Goal: Check status: Check status

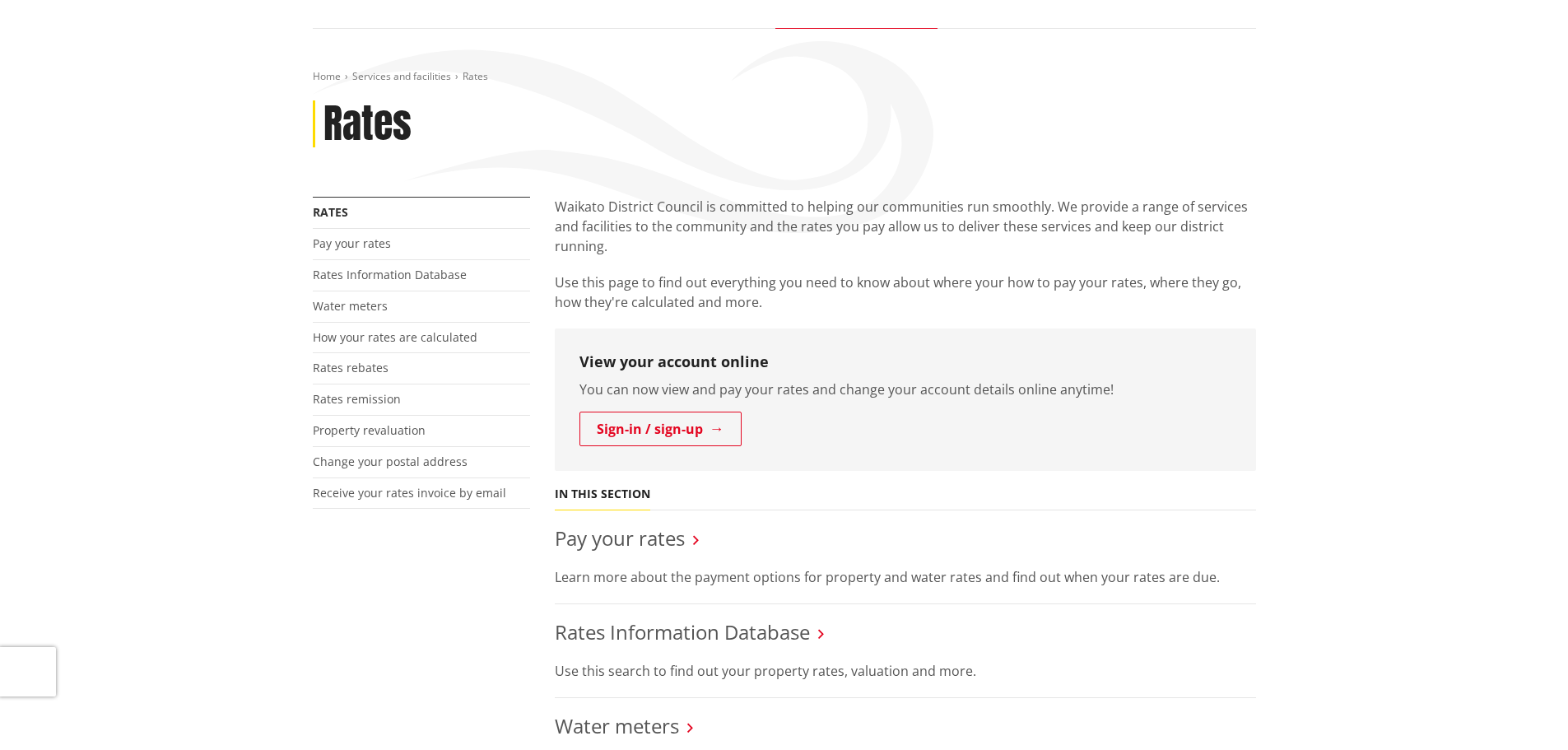
scroll to position [165, 0]
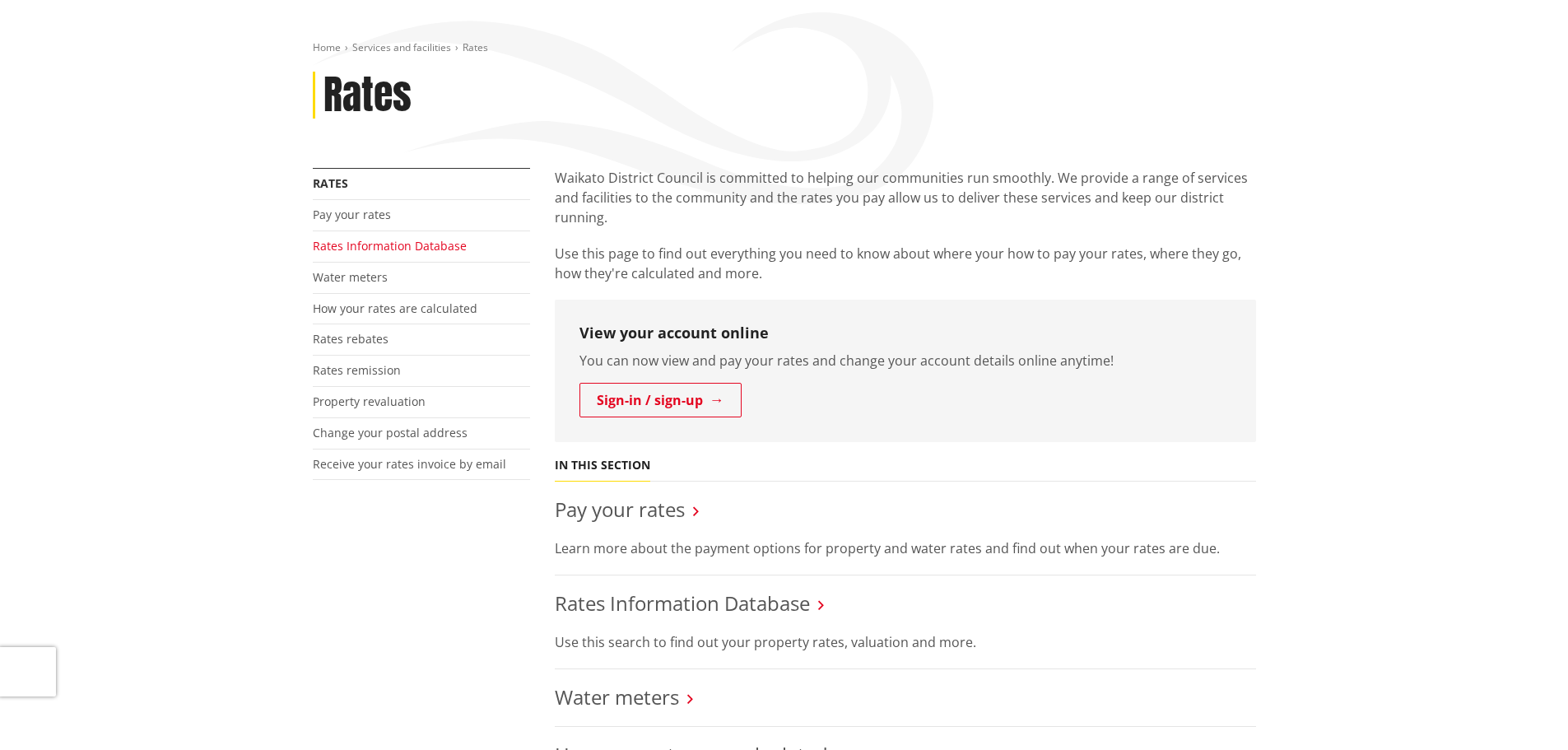
click at [453, 249] on link "Rates Information Database" at bounding box center [390, 246] width 154 height 16
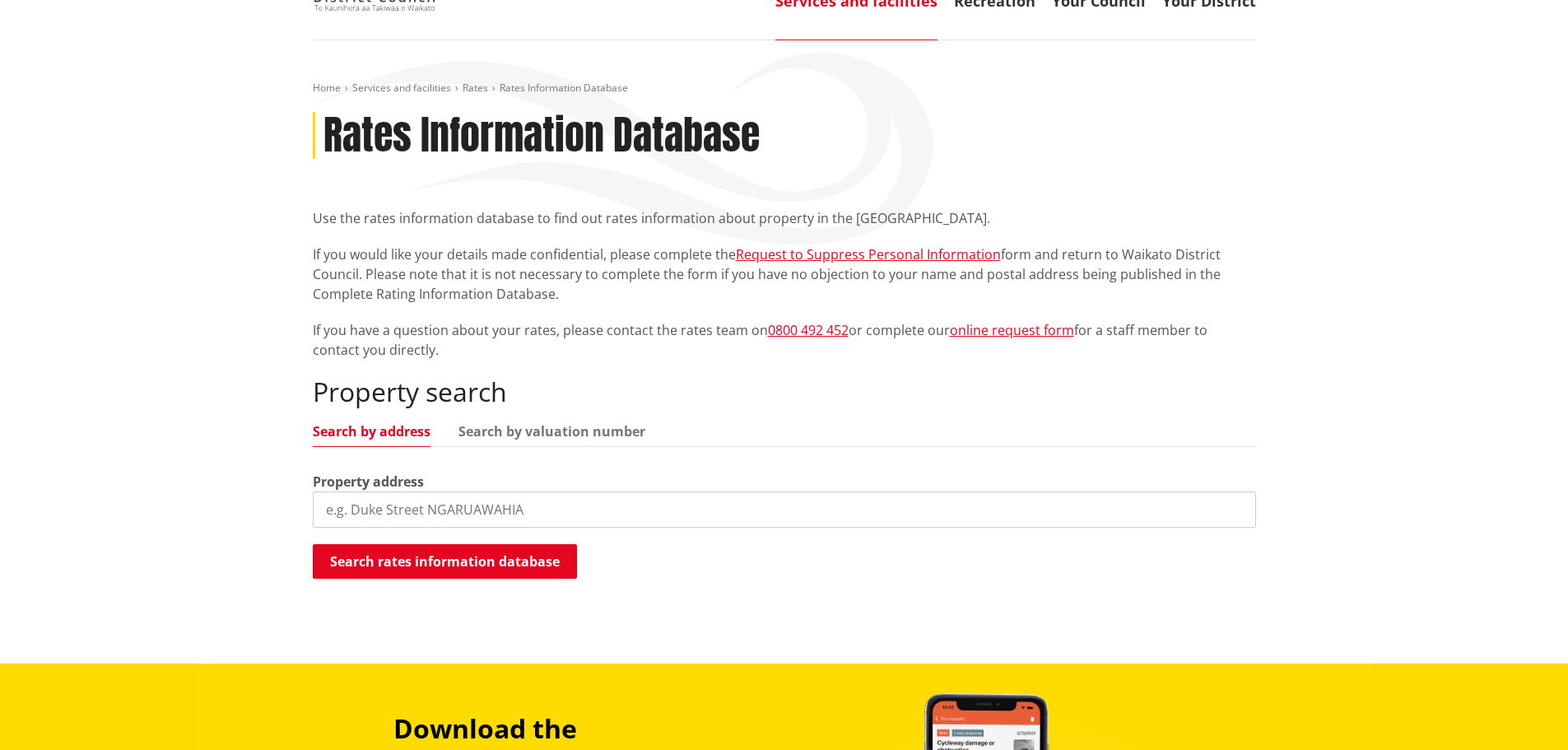
scroll to position [165, 0]
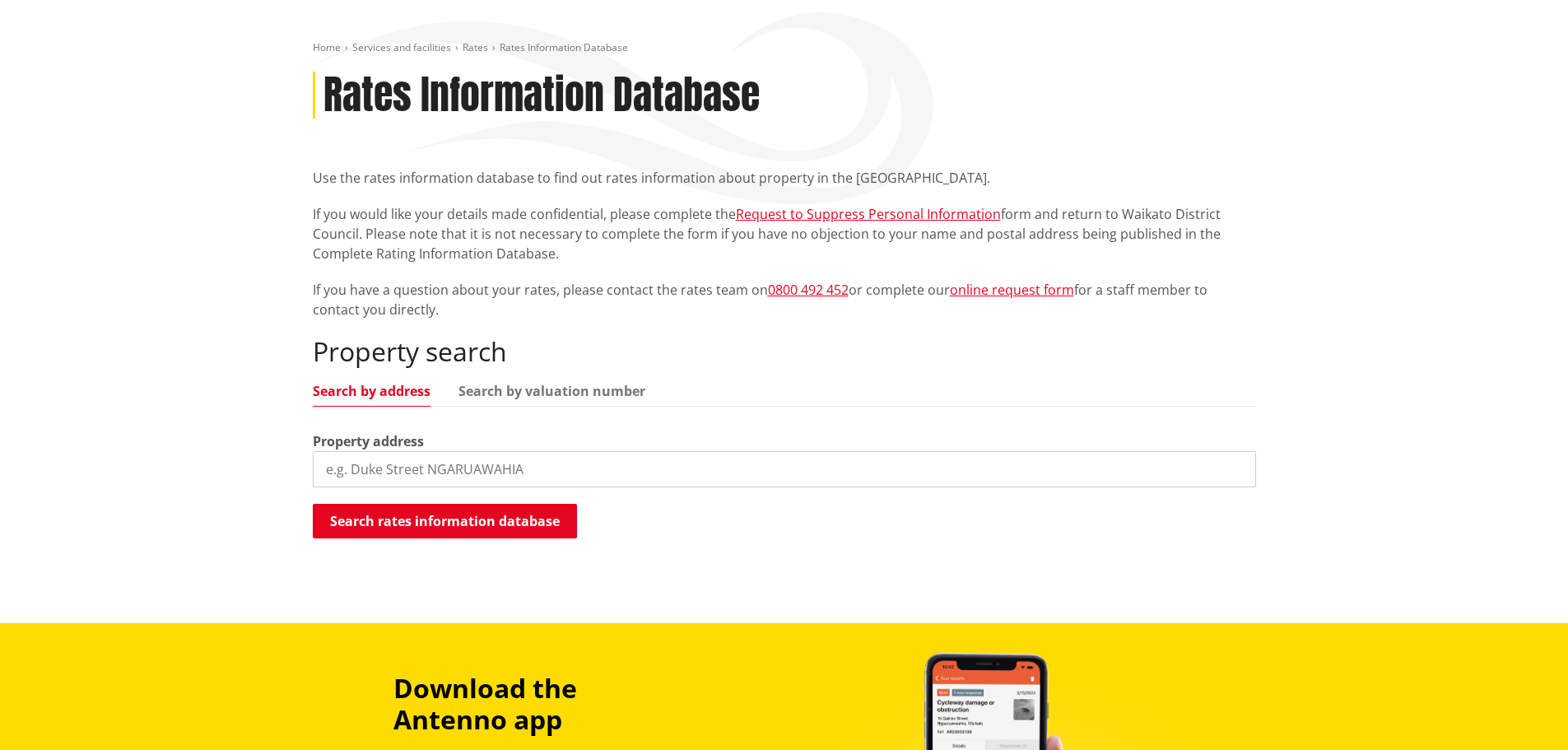
click at [475, 461] on input "search" at bounding box center [785, 469] width 944 height 37
type input "[STREET_ADDRESS]"
click at [472, 528] on button "Search rates information database" at bounding box center [445, 521] width 264 height 35
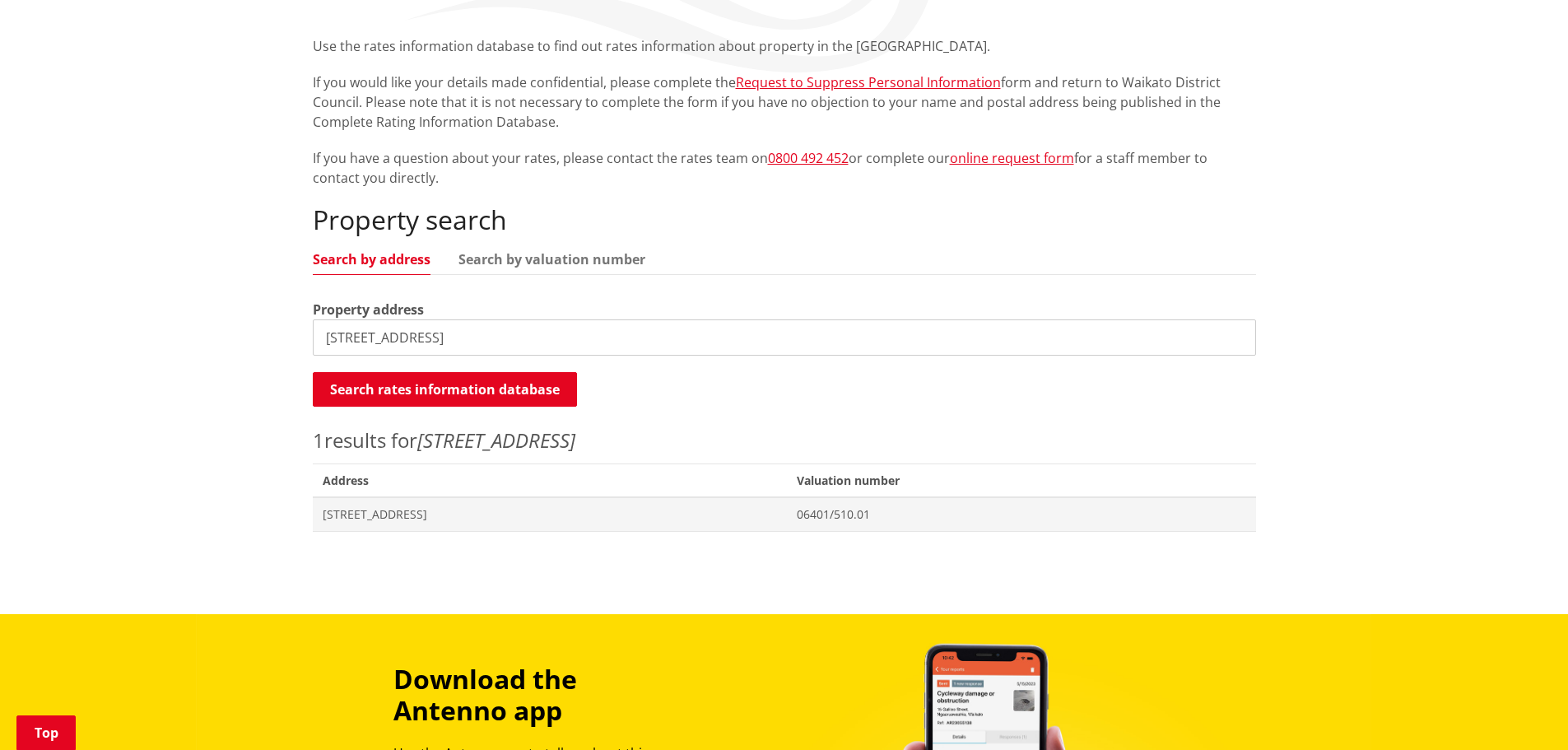
scroll to position [329, 0]
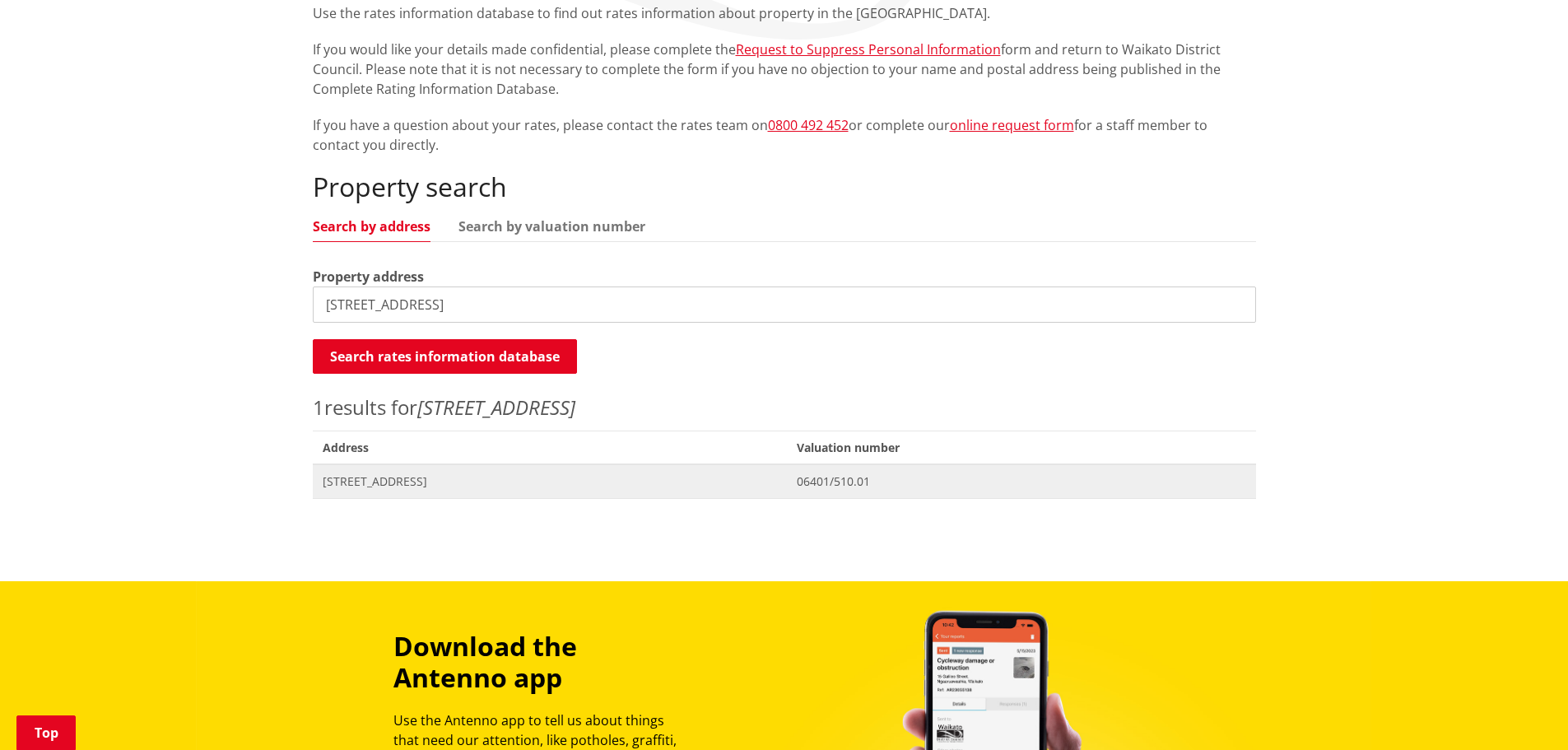
click at [427, 481] on span "[STREET_ADDRESS]" at bounding box center [550, 482] width 455 height 16
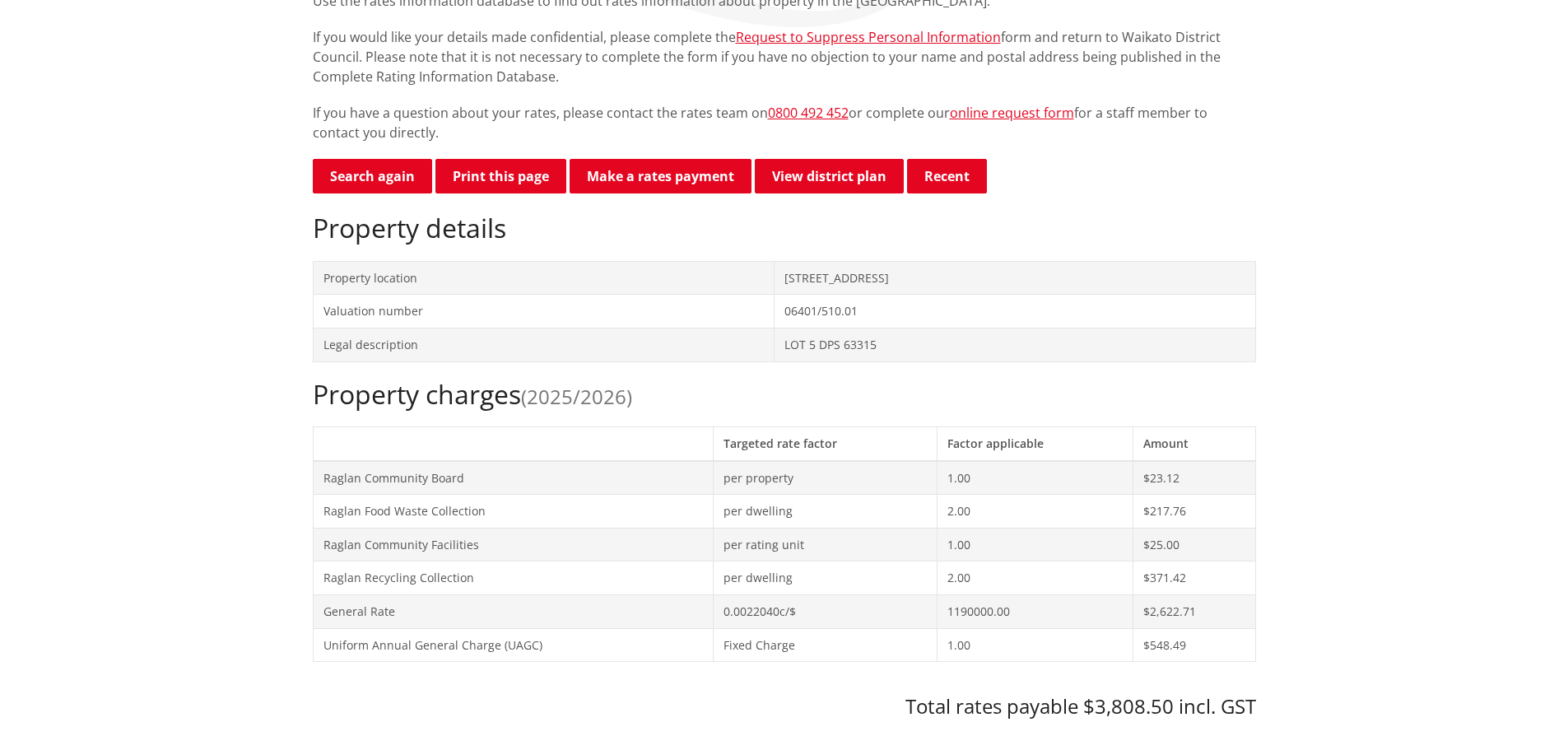
scroll to position [412, 0]
